Goal: Task Accomplishment & Management: Use online tool/utility

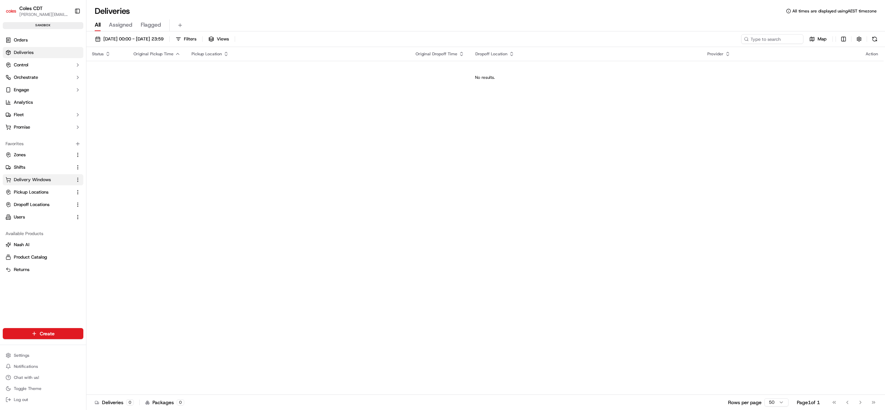
click at [43, 179] on span "Delivery Windows" at bounding box center [32, 180] width 37 height 6
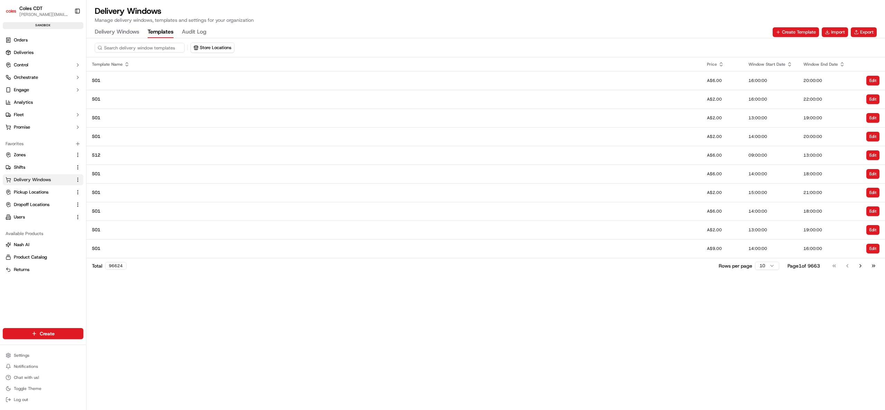
click at [158, 29] on button "Templates" at bounding box center [161, 32] width 26 height 12
click at [860, 31] on button "Export" at bounding box center [863, 32] width 26 height 10
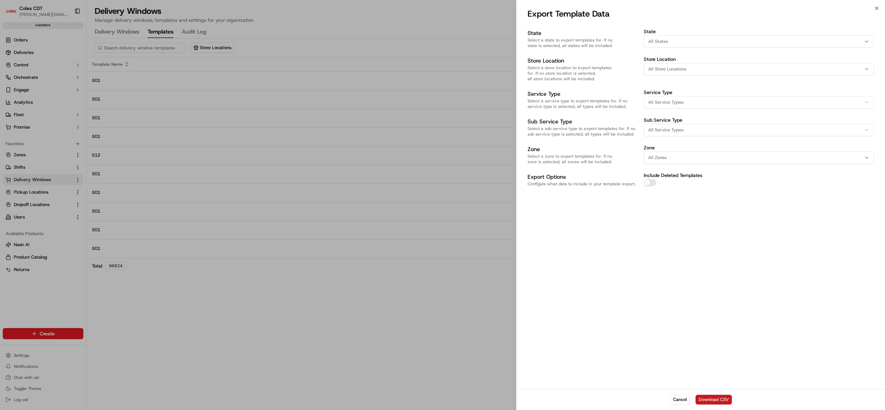
click at [707, 400] on button "Download CSV" at bounding box center [713, 400] width 36 height 10
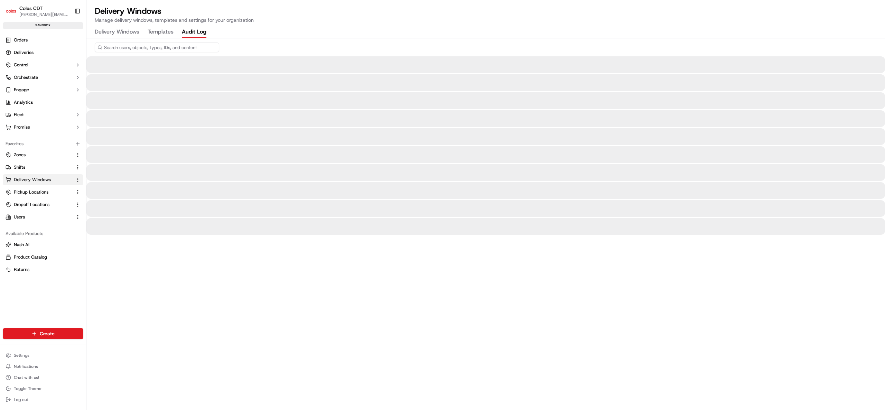
click at [195, 30] on Log "Audit Log" at bounding box center [194, 32] width 25 height 12
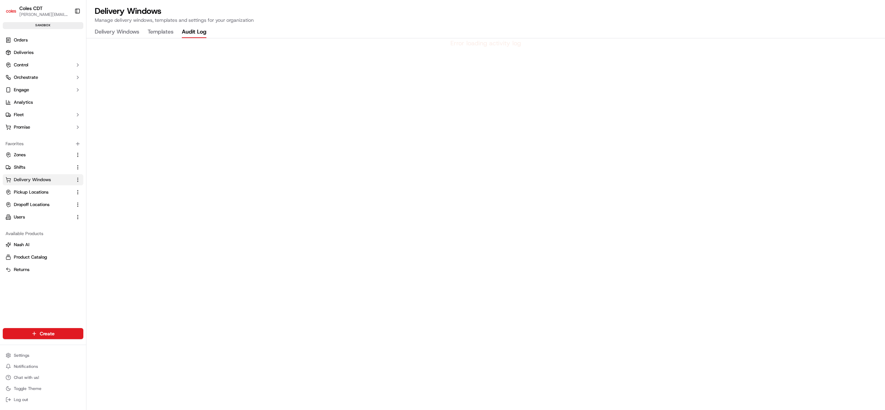
click at [32, 35] on link "Orders" at bounding box center [43, 40] width 81 height 11
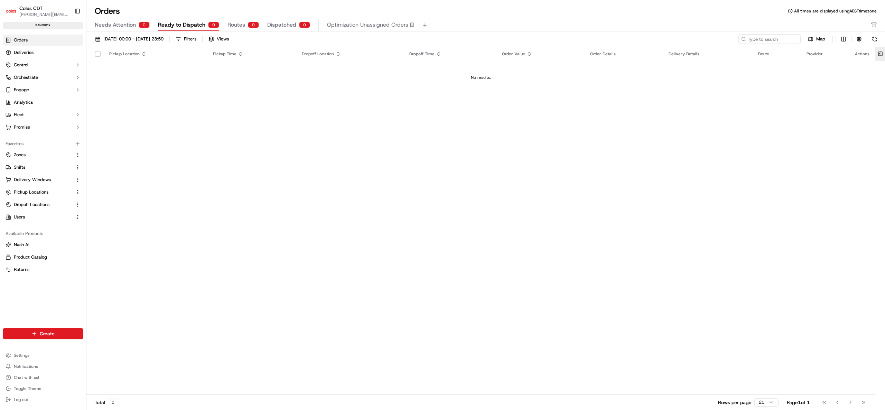
click at [880, 54] on button at bounding box center [879, 54] width 11 height 14
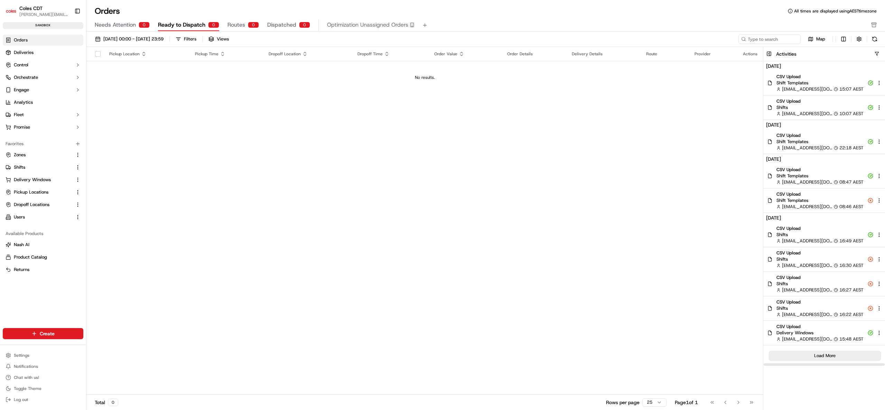
click at [809, 351] on button "Load More" at bounding box center [824, 356] width 112 height 10
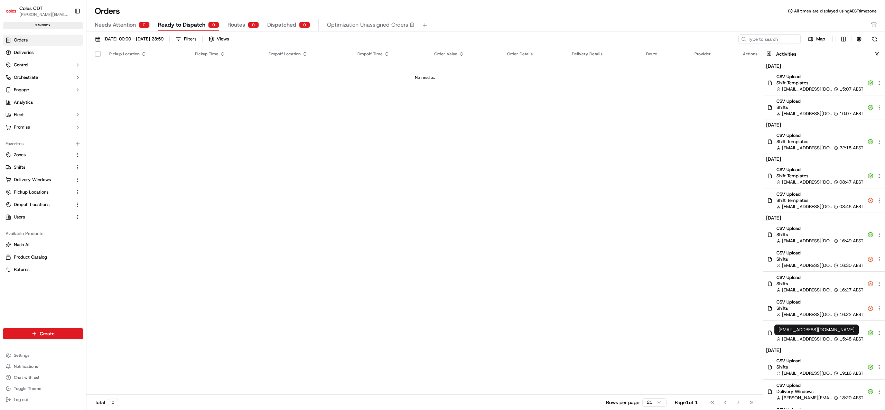
click at [812, 331] on div "[EMAIL_ADDRESS][DOMAIN_NAME] [DOMAIN_NAME][EMAIL_ADDRESS][DOMAIN_NAME]" at bounding box center [816, 329] width 84 height 10
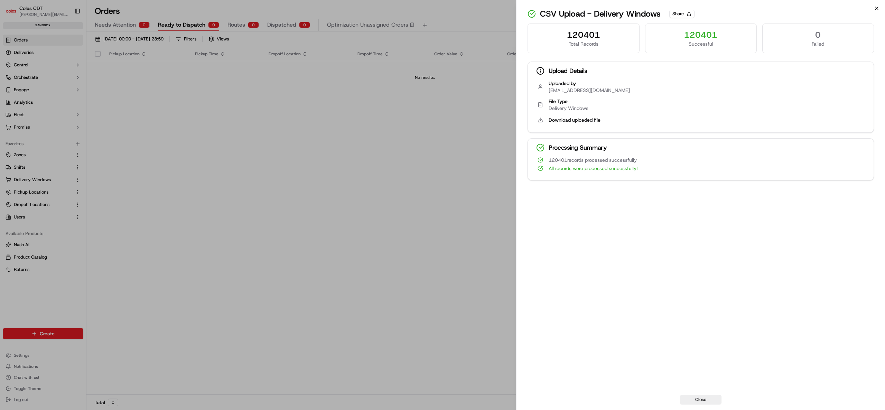
click at [878, 8] on icon "button" at bounding box center [877, 9] width 6 height 6
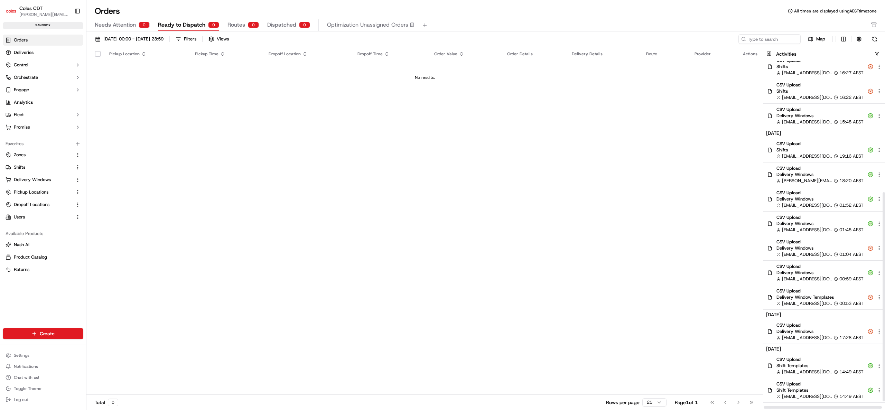
scroll to position [218, 0]
click at [802, 301] on span "[EMAIL_ADDRESS][DOMAIN_NAME]" at bounding box center [807, 303] width 50 height 6
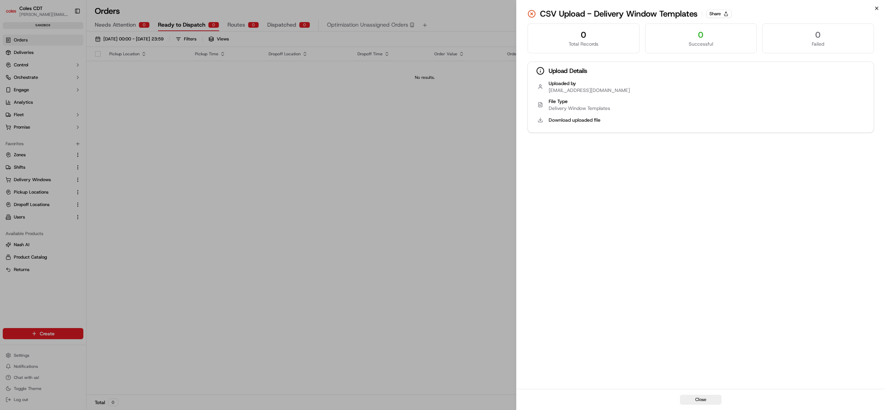
click at [875, 9] on icon "button" at bounding box center [877, 9] width 6 height 6
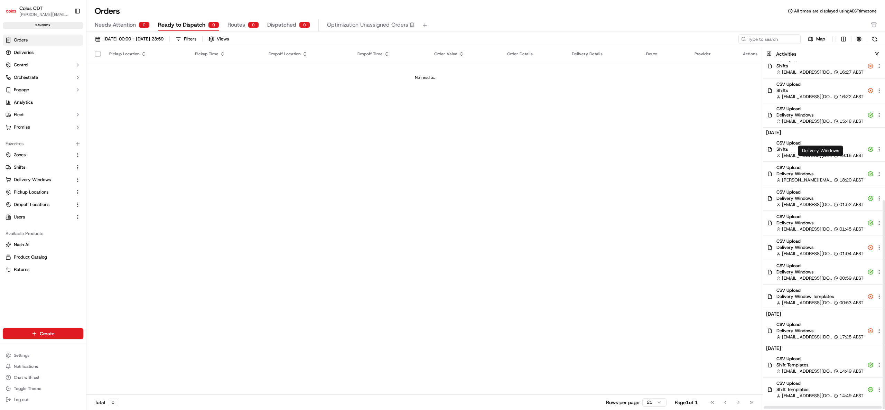
scroll to position [231, 0]
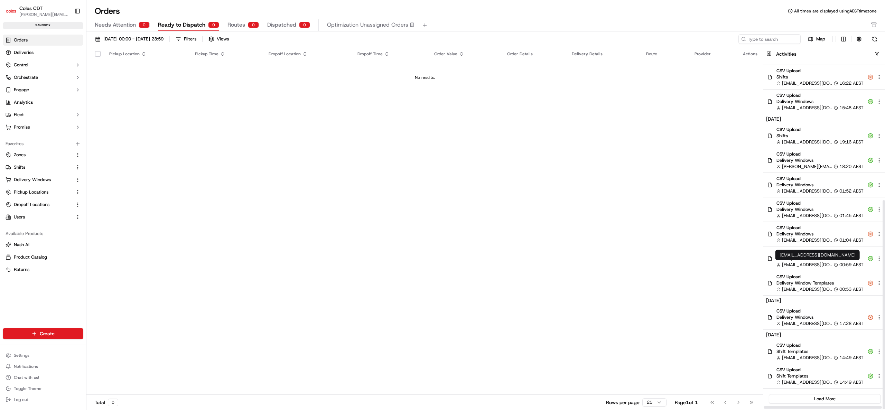
click at [821, 261] on span "Delivery Windows" at bounding box center [819, 258] width 87 height 6
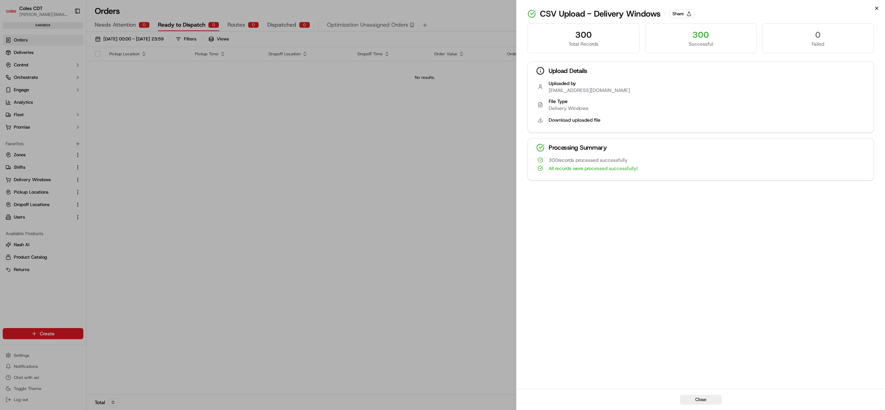
click at [877, 10] on icon "button" at bounding box center [877, 9] width 6 height 6
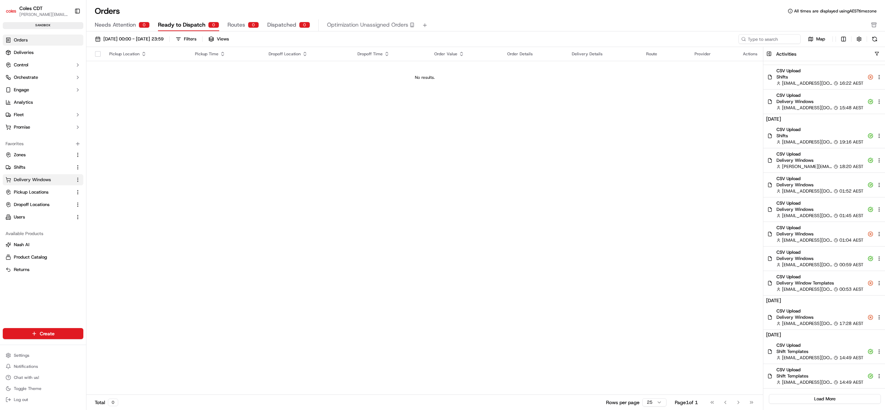
click at [57, 179] on link "Delivery Windows" at bounding box center [39, 180] width 67 height 6
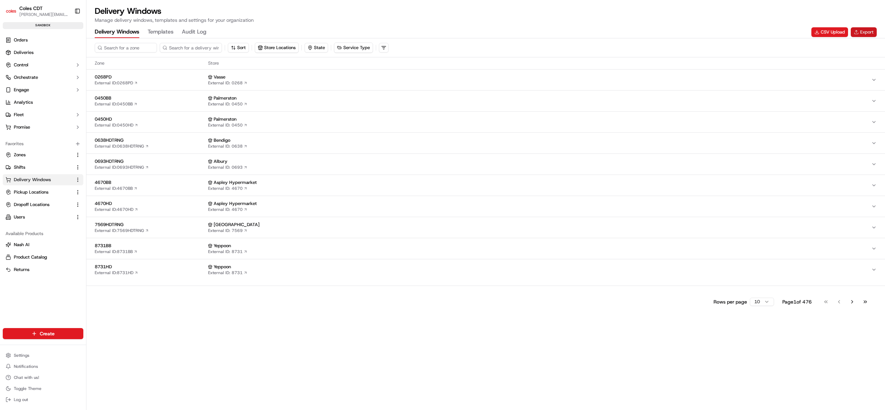
click at [869, 33] on button "Export" at bounding box center [863, 32] width 26 height 10
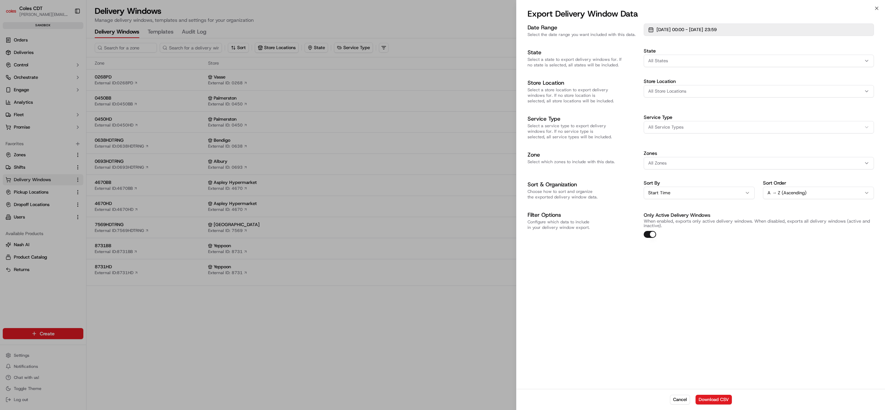
click at [716, 28] on span "[DATE] 00:00 - [DATE] 23:59" at bounding box center [686, 30] width 60 height 6
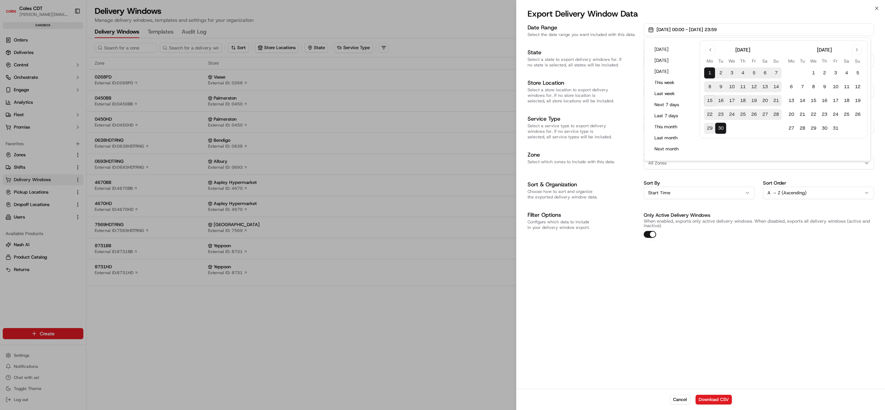
click at [708, 112] on button "22" at bounding box center [709, 114] width 11 height 11
click at [708, 124] on button "29" at bounding box center [709, 128] width 11 height 11
click at [712, 115] on button "22" at bounding box center [709, 114] width 11 height 11
click at [710, 116] on button "22" at bounding box center [709, 114] width 11 height 11
click at [709, 128] on button "29" at bounding box center [709, 128] width 11 height 11
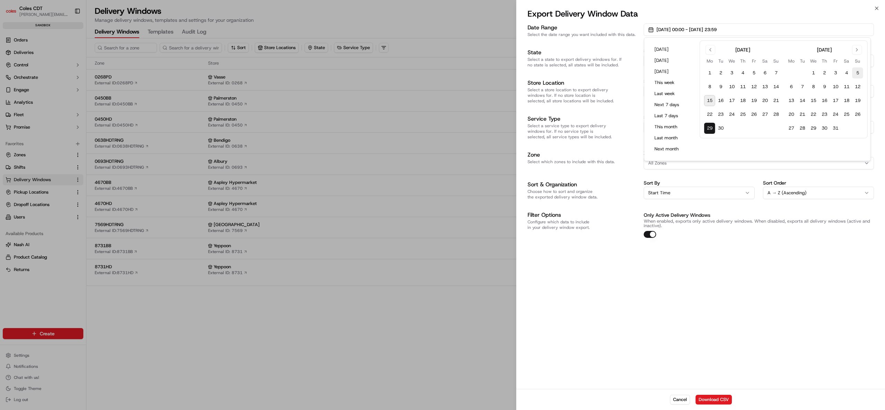
click at [857, 70] on button "5" at bounding box center [857, 72] width 11 height 11
click at [773, 277] on div "Date Range Select the date range you want included with this data. [DATE] 00:00…" at bounding box center [700, 205] width 368 height 367
click at [680, 59] on div "All States" at bounding box center [758, 61] width 227 height 6
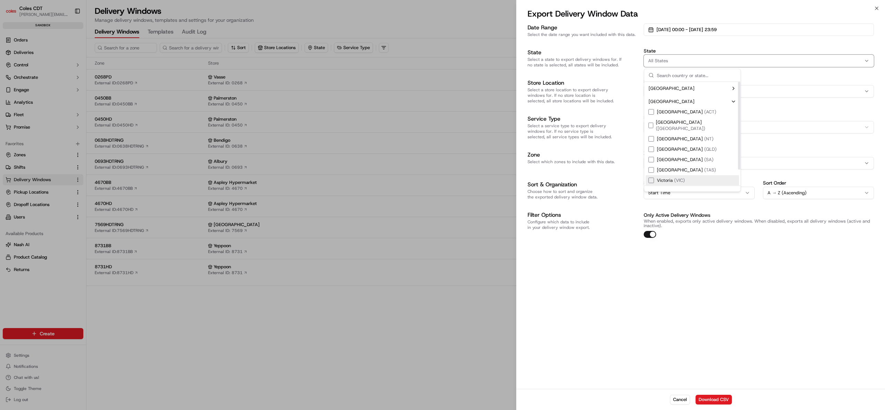
click at [667, 177] on span "[GEOGRAPHIC_DATA] ( [GEOGRAPHIC_DATA] )" at bounding box center [671, 180] width 28 height 6
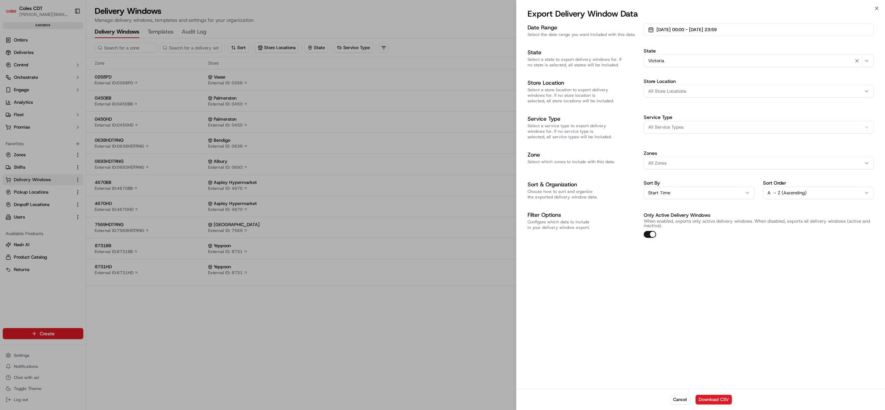
click at [685, 88] on span "All Store Locations" at bounding box center [667, 91] width 38 height 6
type input "7714"
click at [691, 120] on span "Sebast (7714)" at bounding box center [697, 119] width 85 height 6
click at [688, 283] on body "Coles CDT [PERSON_NAME][EMAIL_ADDRESS][PERSON_NAME][DOMAIN_NAME] Toggle Sidebar…" at bounding box center [442, 205] width 885 height 410
click at [721, 398] on button "Download CSV" at bounding box center [713, 400] width 36 height 10
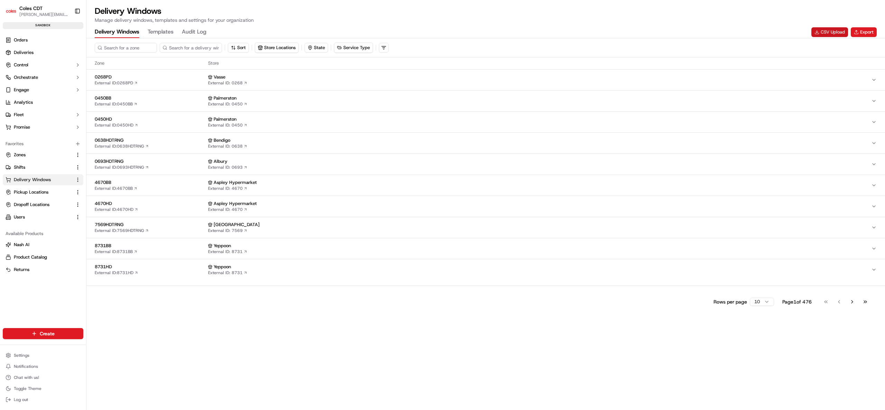
click at [839, 30] on button "CSV Upload" at bounding box center [829, 32] width 37 height 10
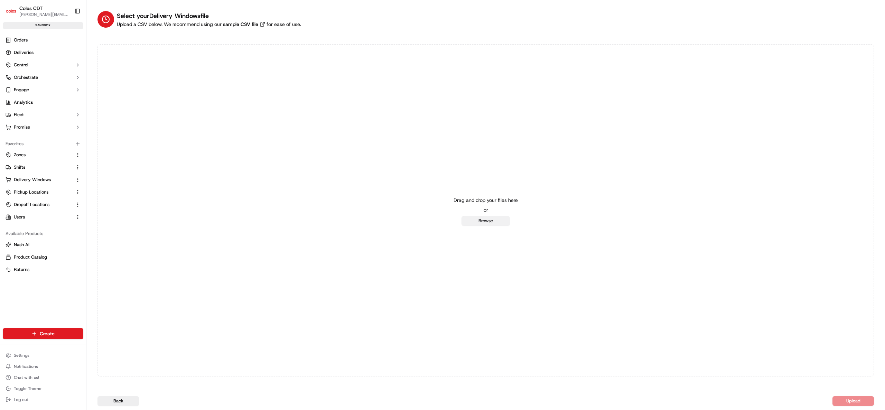
click at [501, 219] on button "Browse" at bounding box center [485, 221] width 48 height 10
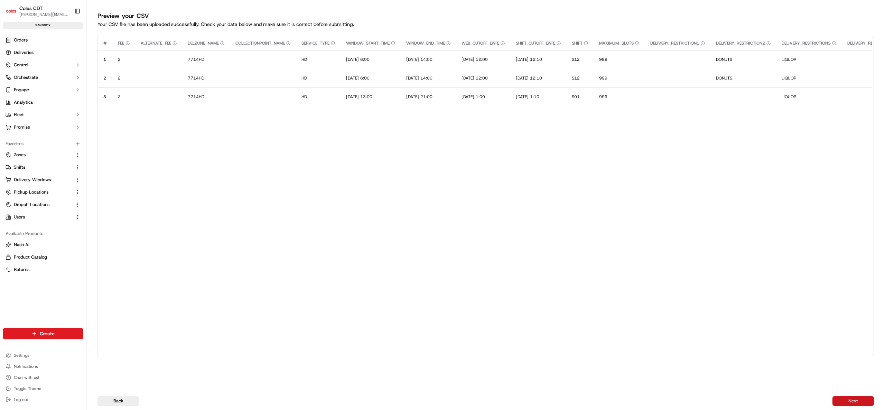
click at [849, 399] on button "Next" at bounding box center [852, 401] width 41 height 10
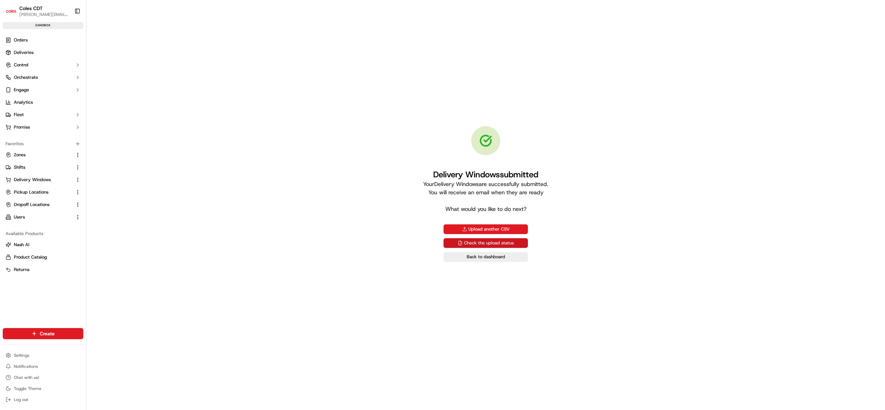
click at [471, 240] on link "Check the upload status" at bounding box center [485, 243] width 84 height 10
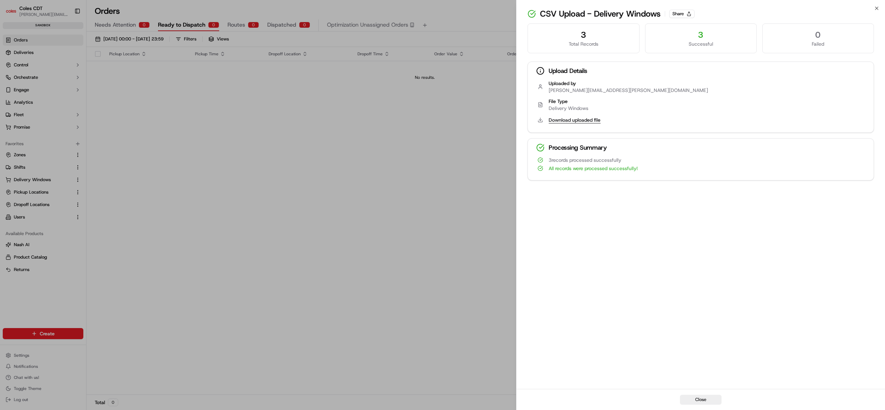
click at [561, 120] on button "Download uploaded file" at bounding box center [574, 119] width 52 height 7
click at [878, 12] on div "CSV Upload - Delivery Windows Share" at bounding box center [700, 15] width 368 height 14
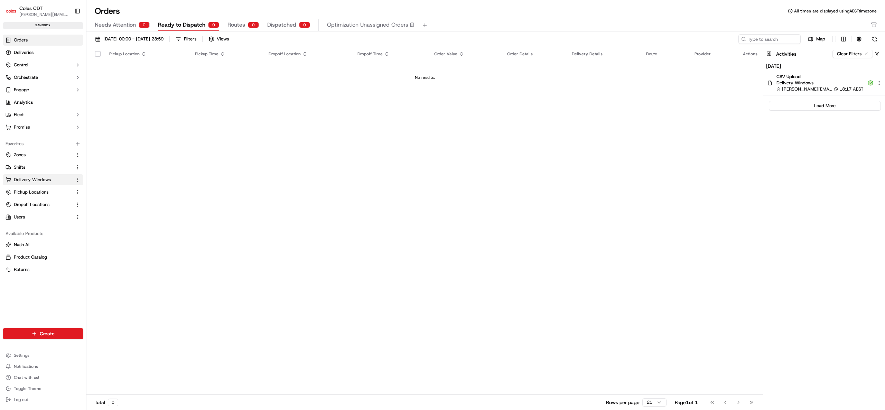
click at [40, 180] on span "Delivery Windows" at bounding box center [32, 180] width 37 height 6
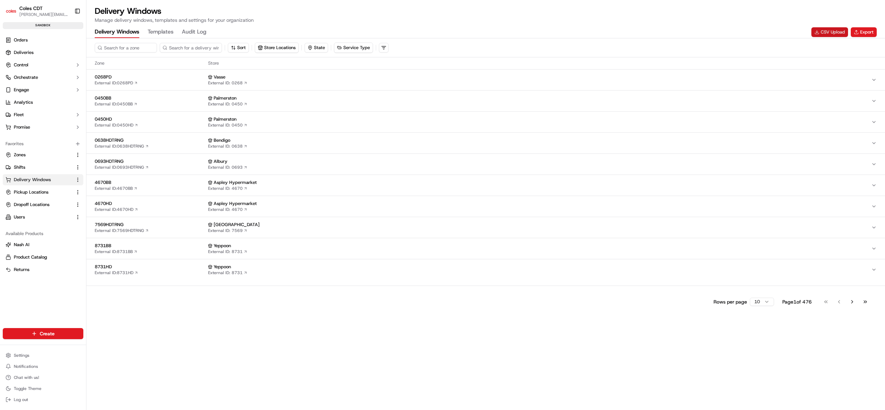
click at [836, 28] on button "CSV Upload" at bounding box center [829, 32] width 37 height 10
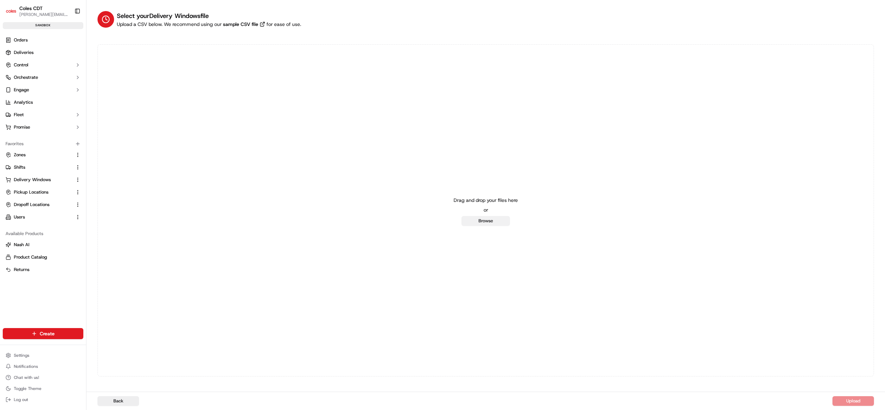
click at [496, 219] on button "Browse" at bounding box center [485, 221] width 48 height 10
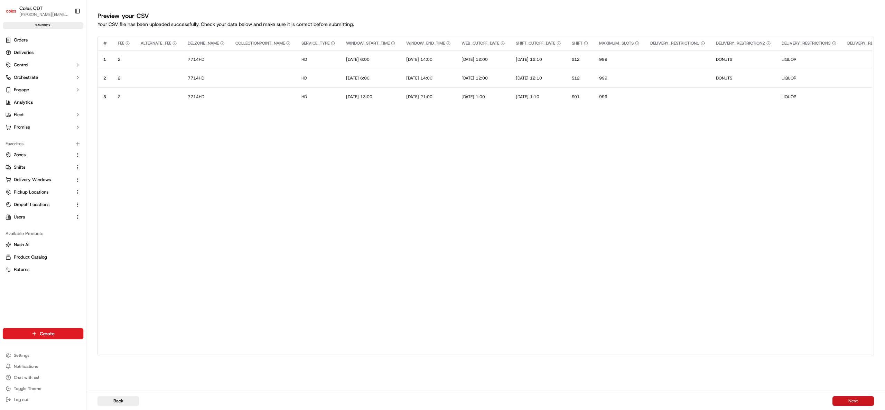
click at [850, 398] on button "Next" at bounding box center [852, 401] width 41 height 10
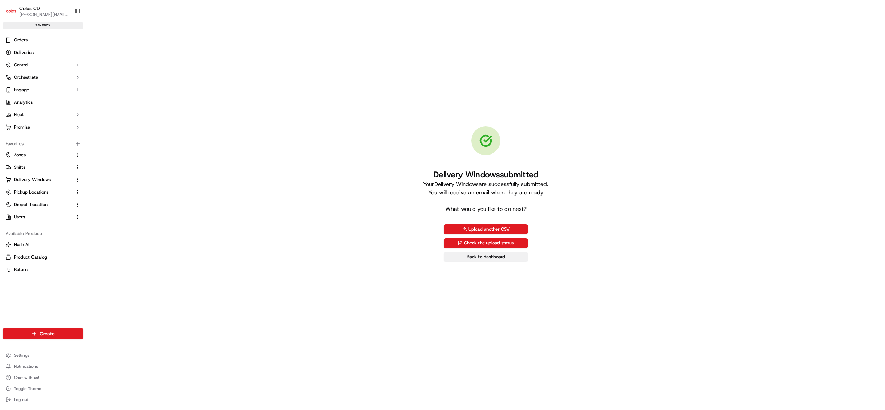
click at [483, 256] on link "Back to dashboard" at bounding box center [485, 257] width 84 height 10
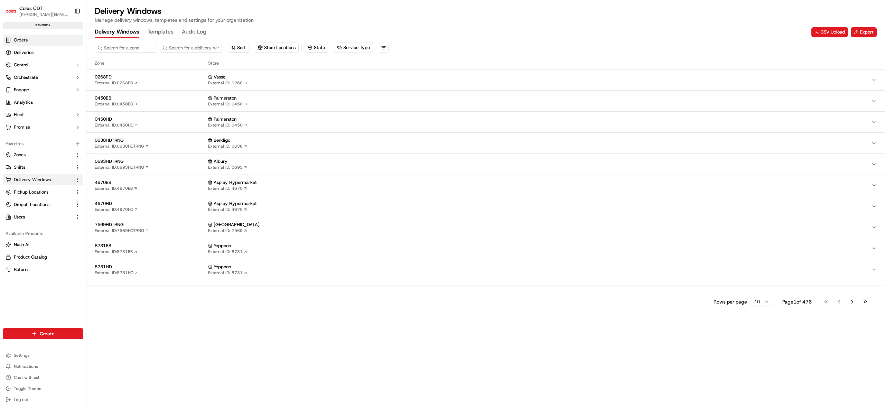
click at [30, 36] on link "Orders" at bounding box center [43, 40] width 81 height 11
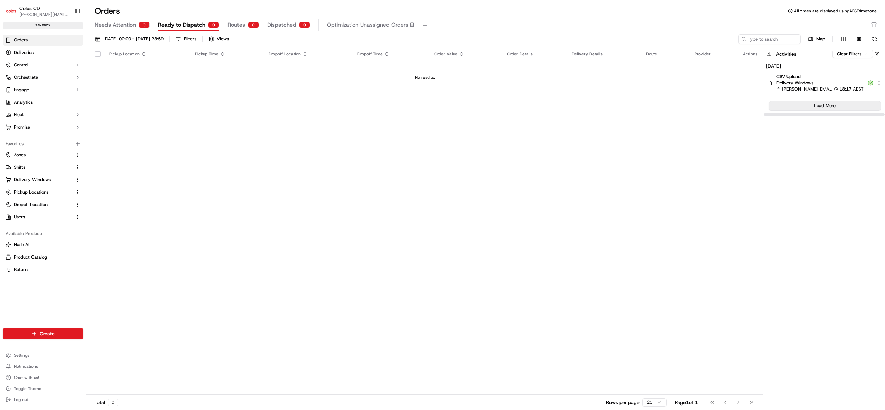
click at [783, 103] on button "Load More" at bounding box center [824, 106] width 112 height 10
click at [866, 55] on button "Clear Filters" at bounding box center [852, 54] width 40 height 8
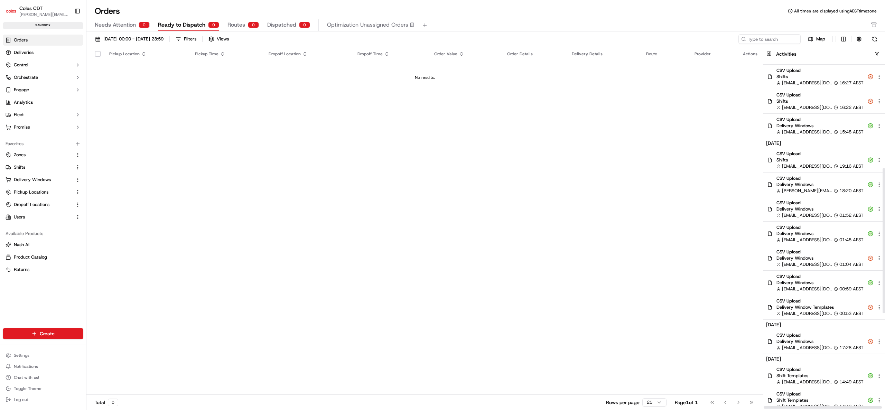
scroll to position [267, 0]
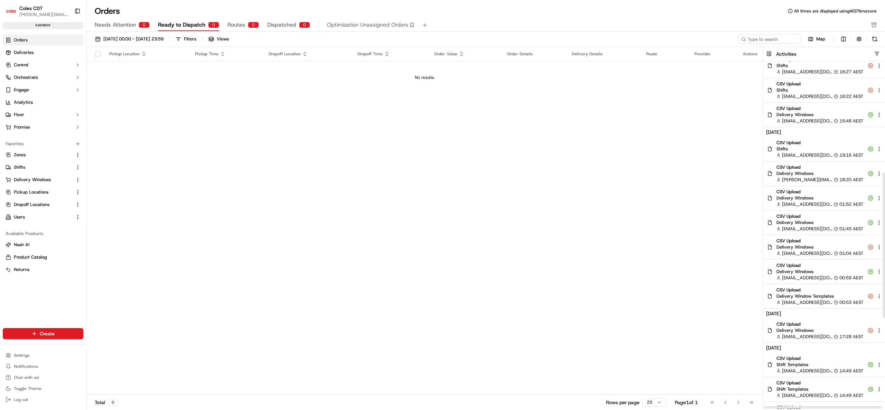
click at [832, 301] on div "[EMAIL_ADDRESS][DOMAIN_NAME] 00:53 AEST" at bounding box center [819, 302] width 87 height 6
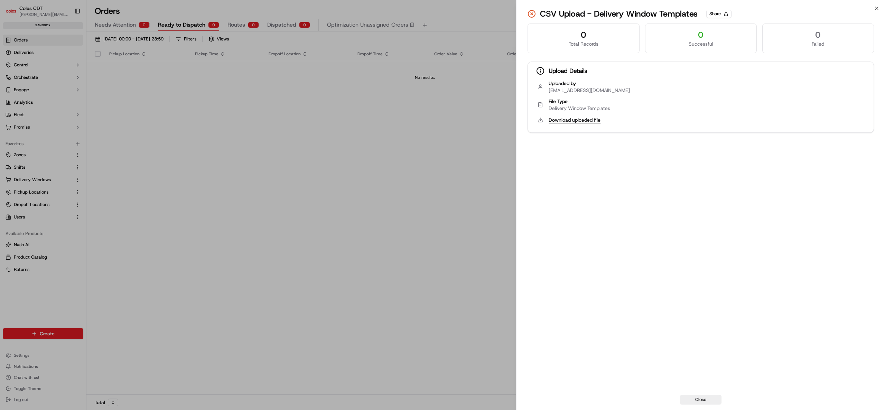
click at [576, 123] on button "Download uploaded file" at bounding box center [574, 119] width 52 height 7
click at [876, 8] on icon "button" at bounding box center [876, 8] width 3 height 3
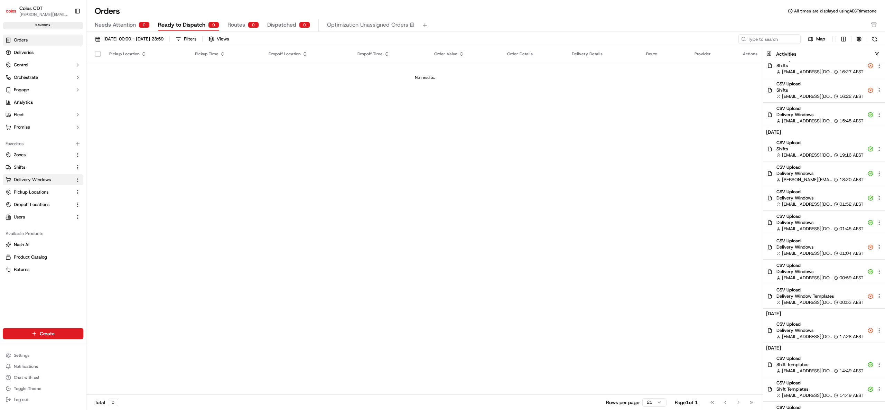
click at [34, 181] on span "Delivery Windows" at bounding box center [32, 180] width 37 height 6
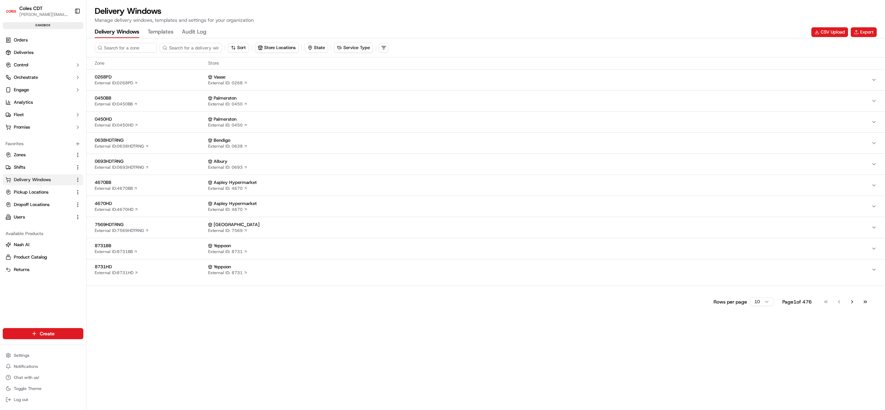
click at [161, 26] on div "Delivery Windows Manage delivery windows, templates and settings for your organ…" at bounding box center [485, 22] width 798 height 32
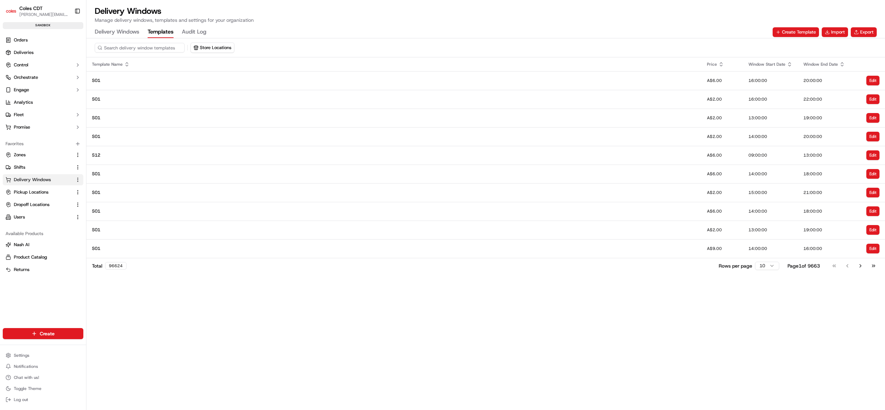
click at [162, 29] on button "Templates" at bounding box center [161, 32] width 26 height 12
click at [59, 330] on html "Coles CDT [PERSON_NAME][EMAIL_ADDRESS][PERSON_NAME][DOMAIN_NAME] Toggle Sidebar…" at bounding box center [442, 205] width 885 height 410
click at [130, 370] on link "CSV Upload" at bounding box center [124, 371] width 77 height 12
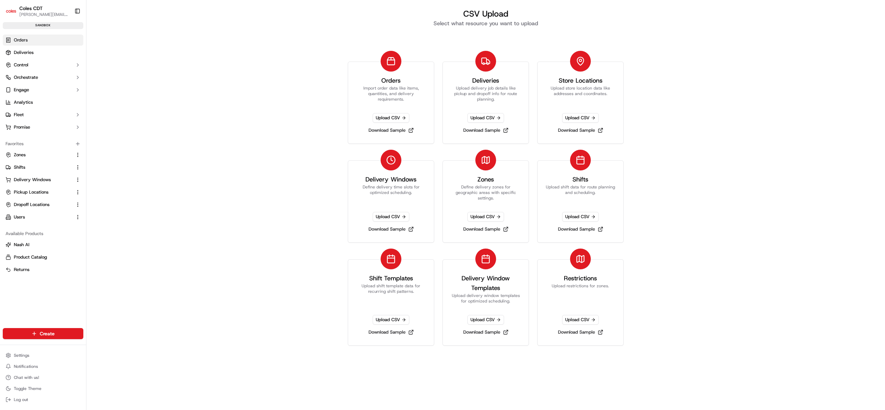
click at [55, 41] on link "Orders" at bounding box center [43, 40] width 81 height 11
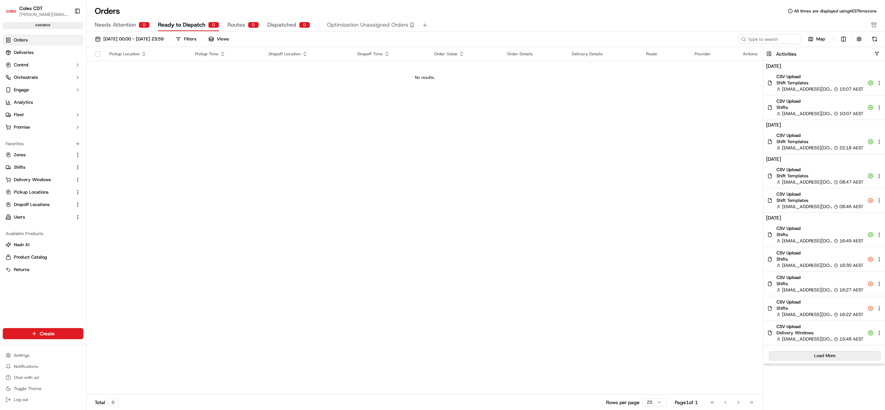
click at [836, 352] on button "Load More" at bounding box center [824, 356] width 112 height 10
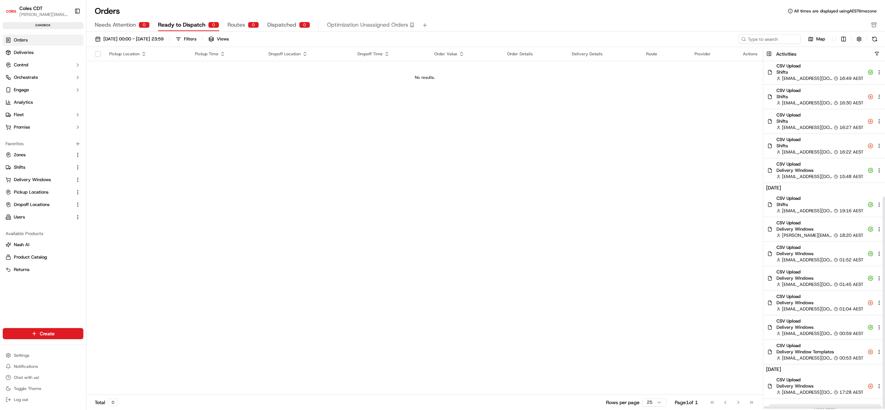
scroll to position [221, 0]
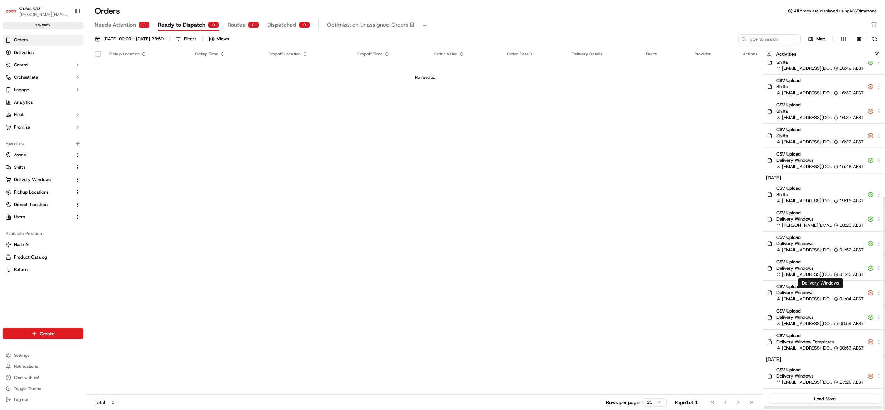
click at [836, 293] on span "Delivery Windows" at bounding box center [819, 293] width 87 height 6
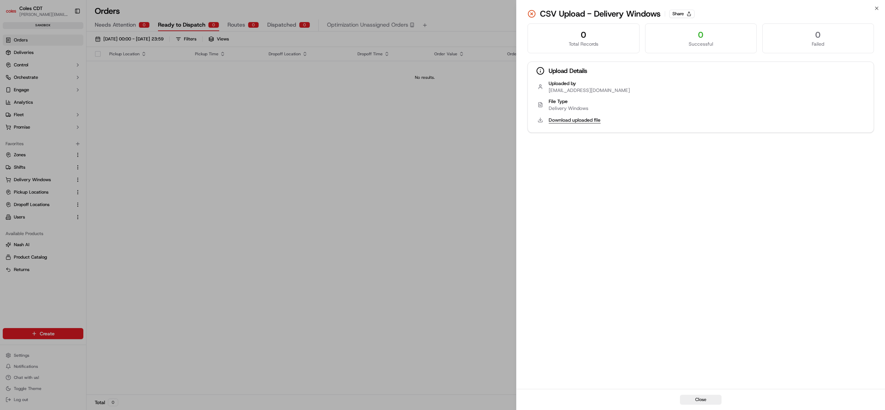
click at [567, 117] on button "Download uploaded file" at bounding box center [574, 119] width 52 height 7
click at [876, 8] on icon "button" at bounding box center [876, 8] width 3 height 3
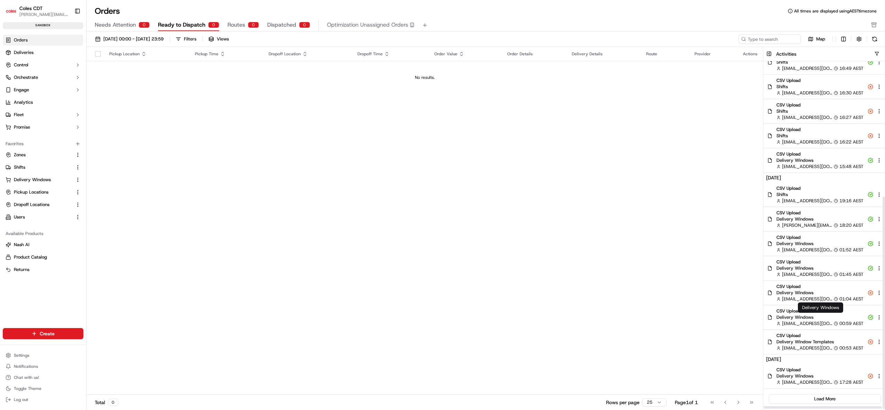
click at [804, 315] on span "Delivery Windows" at bounding box center [819, 317] width 87 height 6
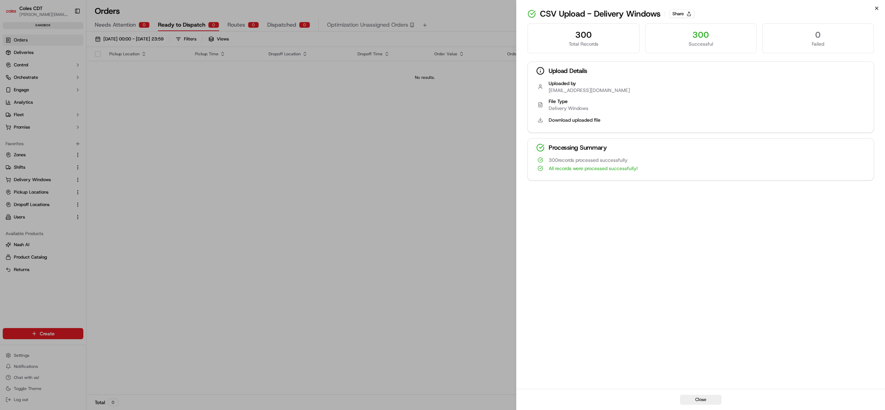
click at [875, 9] on icon "button" at bounding box center [876, 8] width 3 height 3
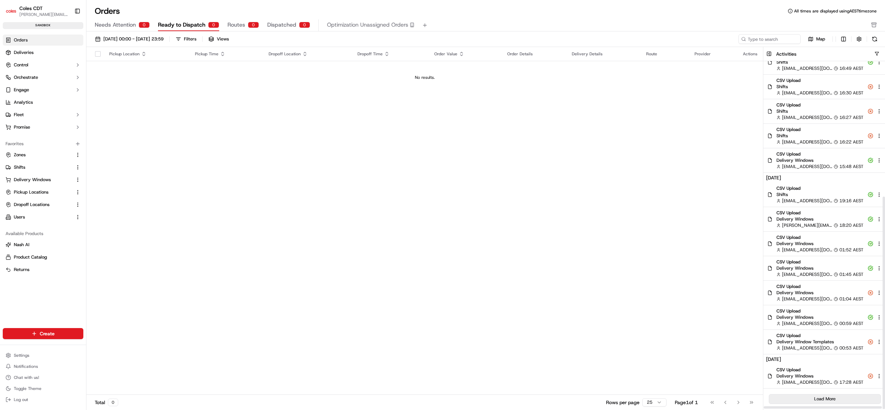
click at [827, 397] on button "Load More" at bounding box center [824, 399] width 112 height 10
click at [713, 16] on div "Orders All times are displayed using AEST timezone" at bounding box center [485, 11] width 798 height 11
